Goal: Information Seeking & Learning: Understand process/instructions

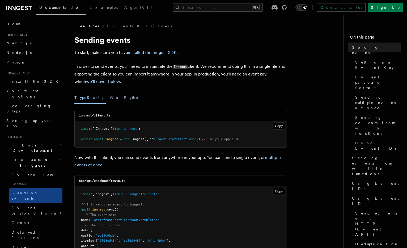
scroll to position [12, 0]
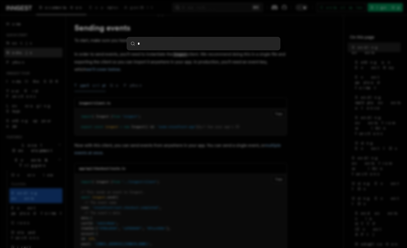
type input "**"
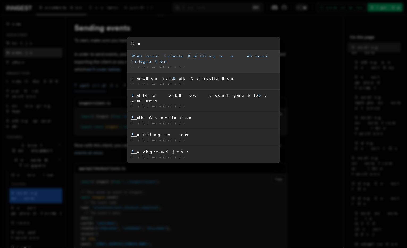
type input "***"
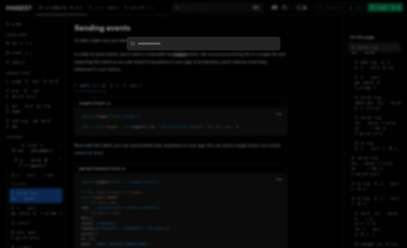
paste input "**********"
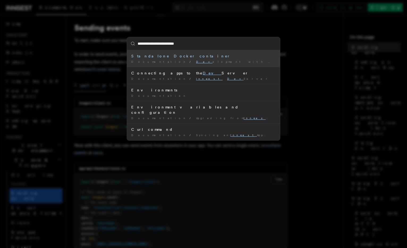
type input "**********"
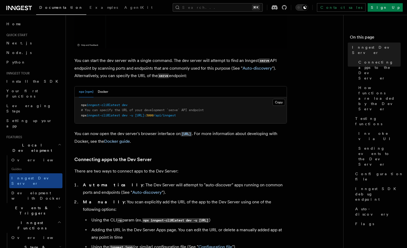
scroll to position [194, 0]
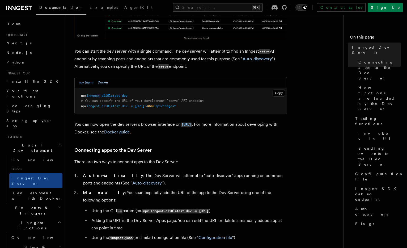
click at [98, 83] on button "Docker" at bounding box center [103, 82] width 10 height 11
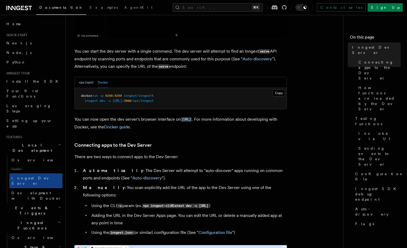
click at [84, 82] on button "npx (npm)" at bounding box center [86, 82] width 15 height 11
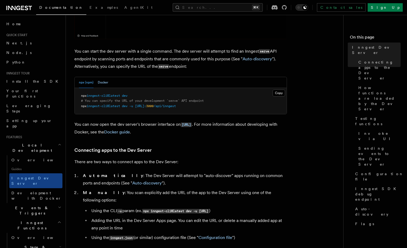
click at [98, 82] on button "Docker" at bounding box center [103, 82] width 10 height 11
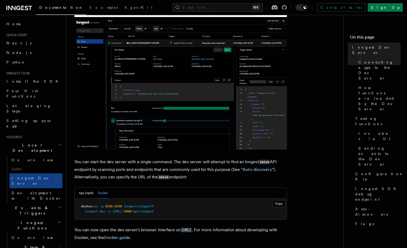
scroll to position [28, 0]
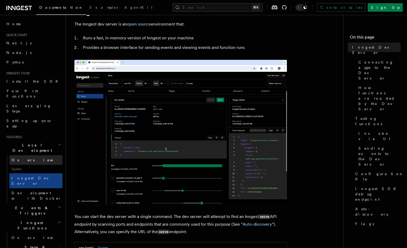
click at [36, 155] on link "Overview" at bounding box center [35, 160] width 53 height 10
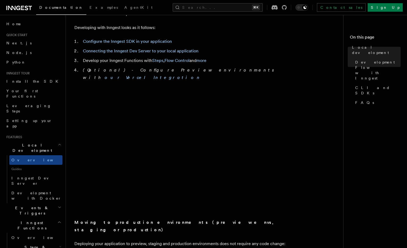
scroll to position [339, 0]
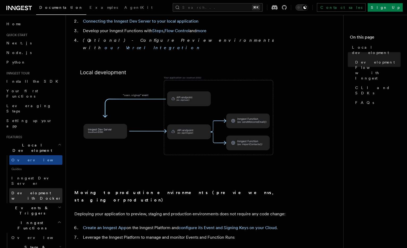
click at [50, 191] on span "Development with Docker" at bounding box center [36, 196] width 50 height 10
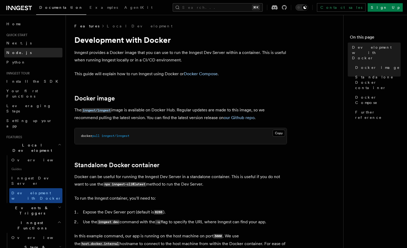
click at [20, 49] on link "Node.js" at bounding box center [33, 53] width 58 height 10
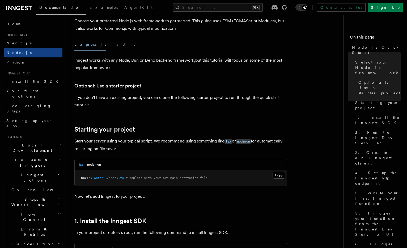
scroll to position [150, 0]
click at [37, 85] on link "Install the SDK" at bounding box center [33, 81] width 58 height 10
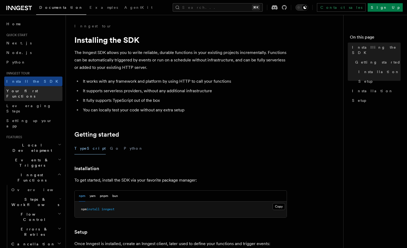
click at [38, 92] on span "Your first Functions" at bounding box center [22, 94] width 32 height 10
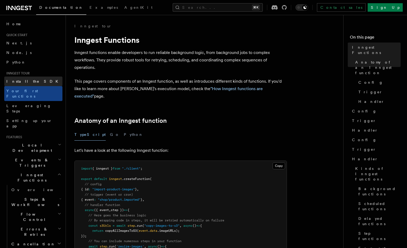
click at [37, 85] on link "Install the SDK" at bounding box center [33, 81] width 58 height 10
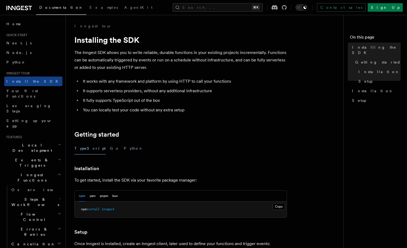
click at [119, 193] on div "npm yarn pnpm bun" at bounding box center [181, 195] width 212 height 11
click at [119, 194] on div "npm yarn pnpm bun" at bounding box center [181, 195] width 212 height 11
click at [119, 196] on div "npm yarn pnpm bun" at bounding box center [181, 195] width 212 height 11
click at [116, 196] on button "bun" at bounding box center [115, 195] width 6 height 11
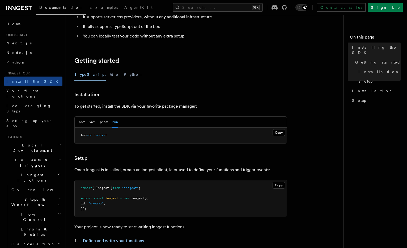
scroll to position [194, 0]
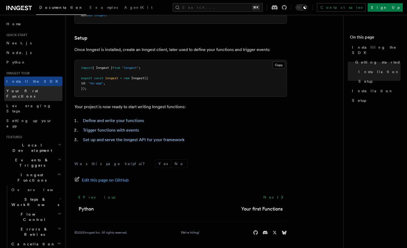
click at [54, 92] on link "Your first Functions" at bounding box center [33, 93] width 58 height 15
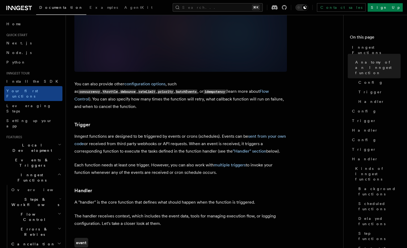
scroll to position [520, 0]
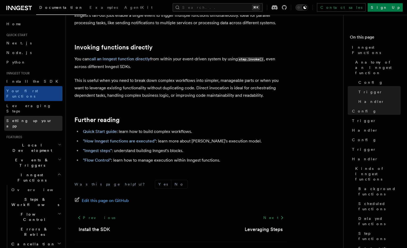
click at [50, 116] on link "Setting up your app" at bounding box center [33, 123] width 58 height 15
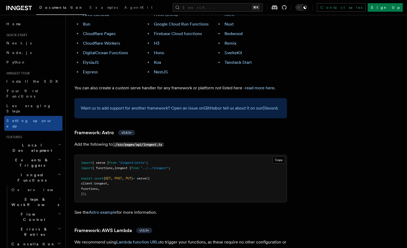
scroll to position [361, 0]
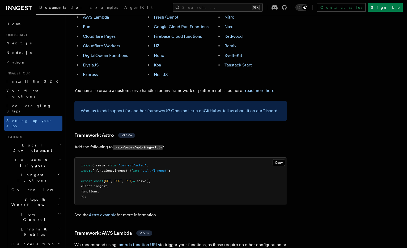
click at [50, 140] on h2 "Local Development" at bounding box center [33, 147] width 58 height 15
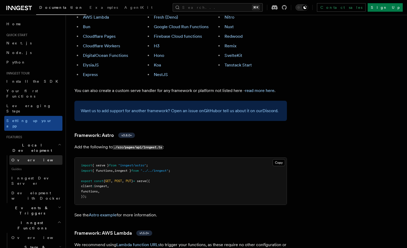
click at [43, 155] on link "Overview" at bounding box center [35, 160] width 53 height 10
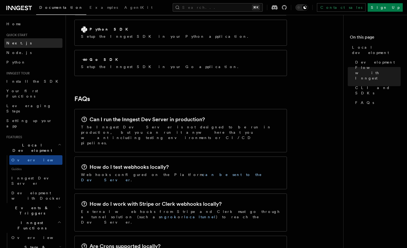
click at [22, 44] on link "Next.js" at bounding box center [33, 43] width 58 height 10
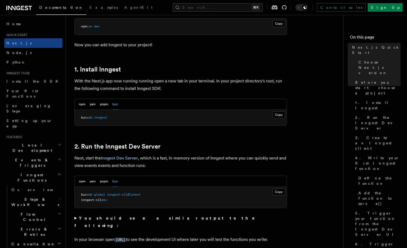
scroll to position [276, 0]
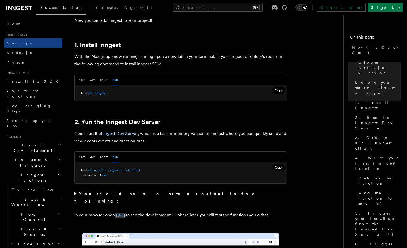
click at [114, 78] on button "bun" at bounding box center [115, 79] width 6 height 11
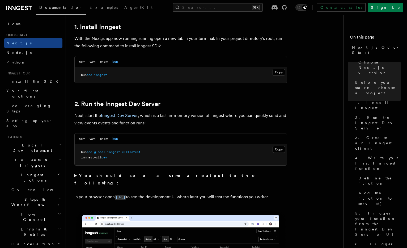
scroll to position [298, 0]
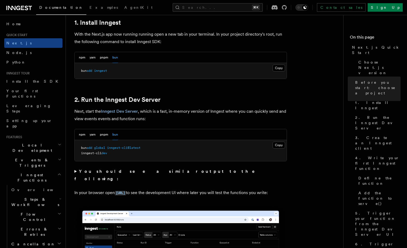
click at [109, 172] on strong "You should see a similar output to the following:" at bounding box center [168, 175] width 188 height 12
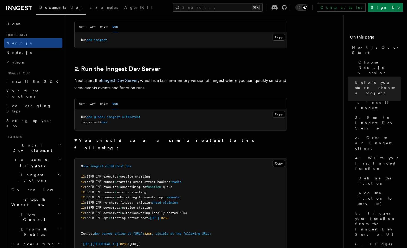
scroll to position [331, 0]
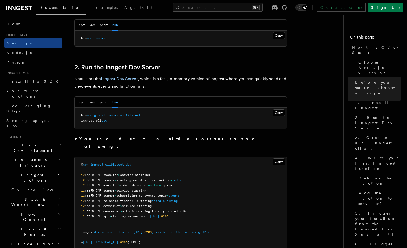
click at [96, 103] on div "npm yarn pnpm bun" at bounding box center [98, 102] width 39 height 11
click at [105, 103] on button "pnpm" at bounding box center [104, 102] width 8 height 11
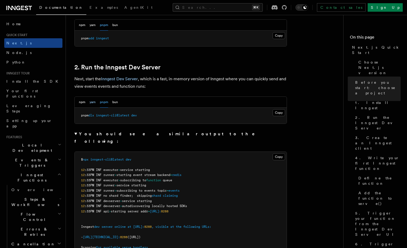
click at [92, 103] on button "yarn" at bounding box center [92, 102] width 6 height 11
click at [81, 102] on button "npm" at bounding box center [82, 102] width 6 height 11
click at [115, 102] on button "bun" at bounding box center [115, 102] width 6 height 11
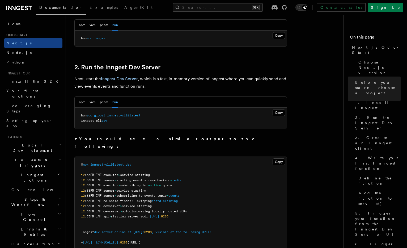
click at [102, 123] on pre "bun add global inngest-cli@latest inngest-cli dev" at bounding box center [181, 118] width 212 height 21
drag, startPoint x: 121, startPoint y: 123, endPoint x: 75, endPoint y: 115, distance: 46.3
click at [75, 115] on pre "bun add global inngest-cli@latest inngest-cli dev" at bounding box center [181, 118] width 212 height 21
copy code "bun add global inngest-cli@latest inngest-cli dev"
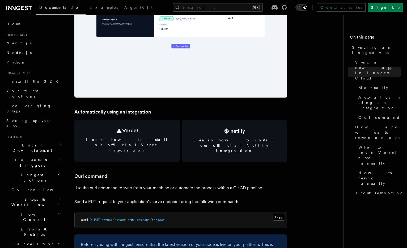
scroll to position [664, 0]
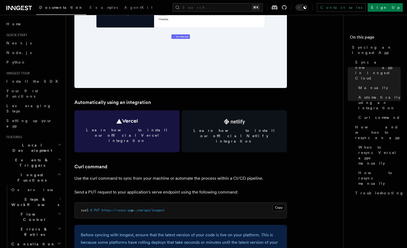
click at [116, 117] on link "Learn how to install our official Vercel integration" at bounding box center [126, 131] width 105 height 42
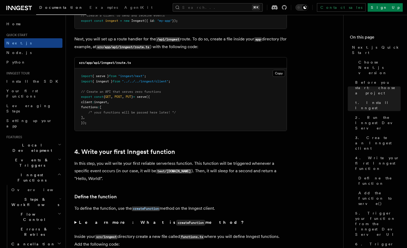
scroll to position [872, 0]
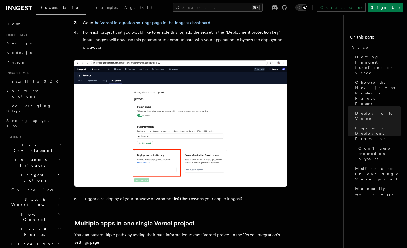
scroll to position [563, 0]
